Goal: Find specific page/section: Find specific page/section

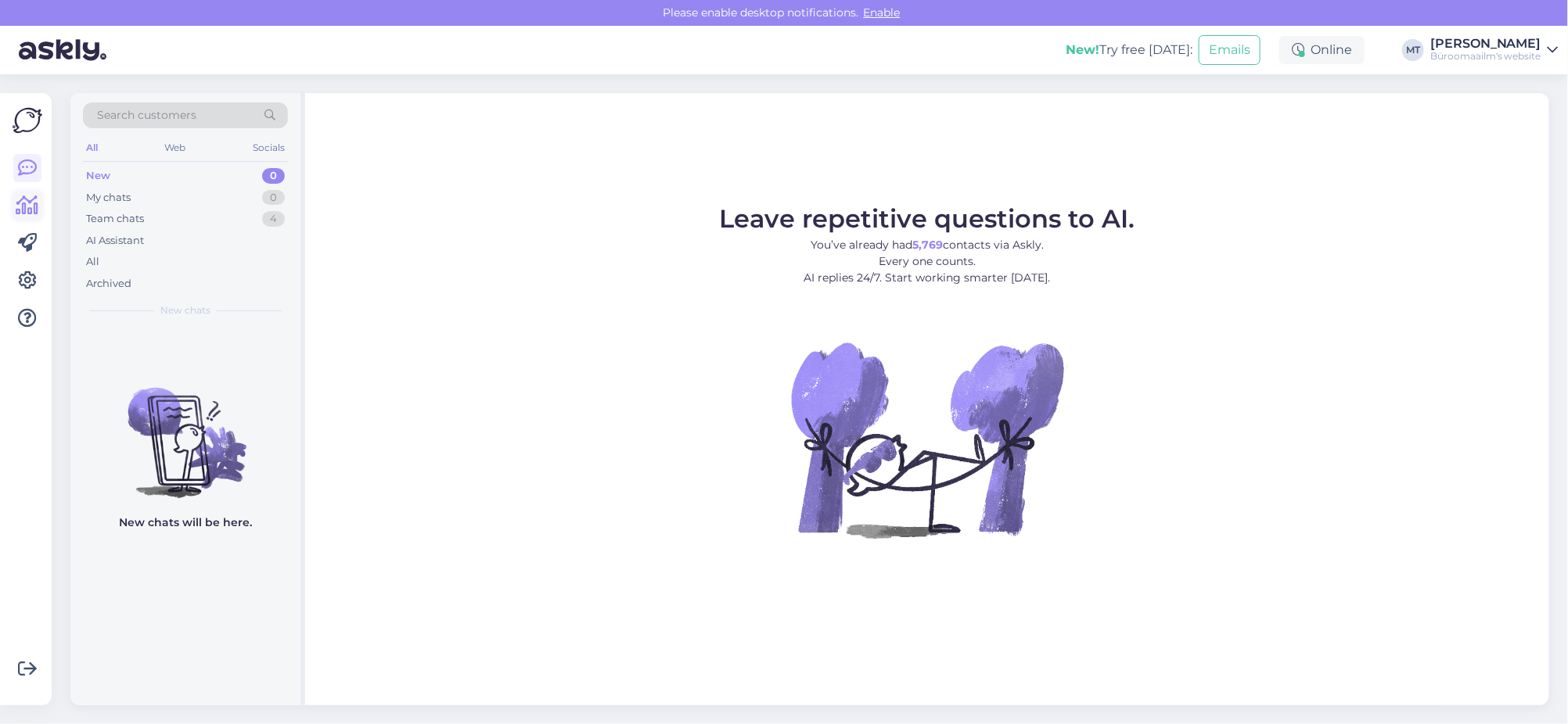
click at [20, 212] on icon at bounding box center [28, 205] width 23 height 19
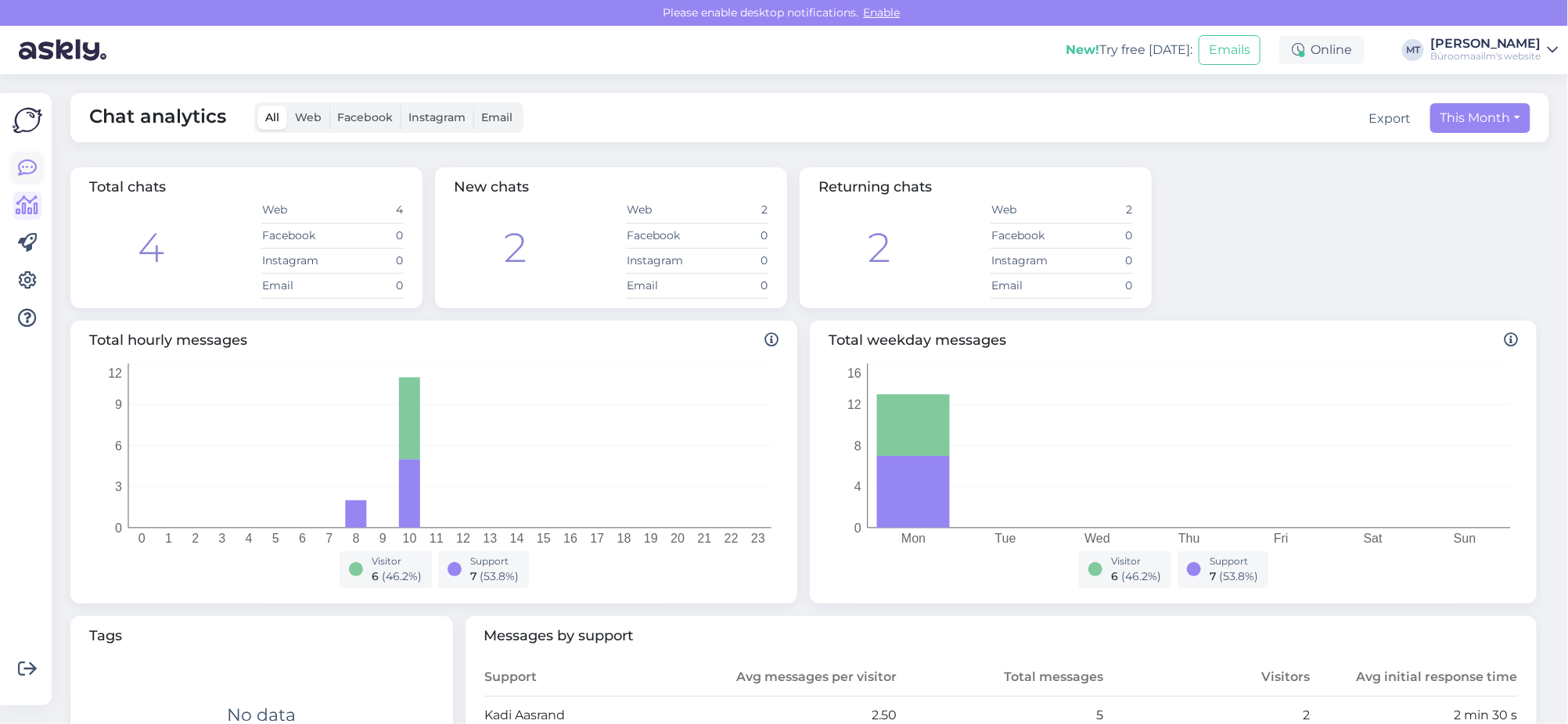
click at [19, 171] on icon at bounding box center [27, 168] width 19 height 19
